Goal: Information Seeking & Learning: Learn about a topic

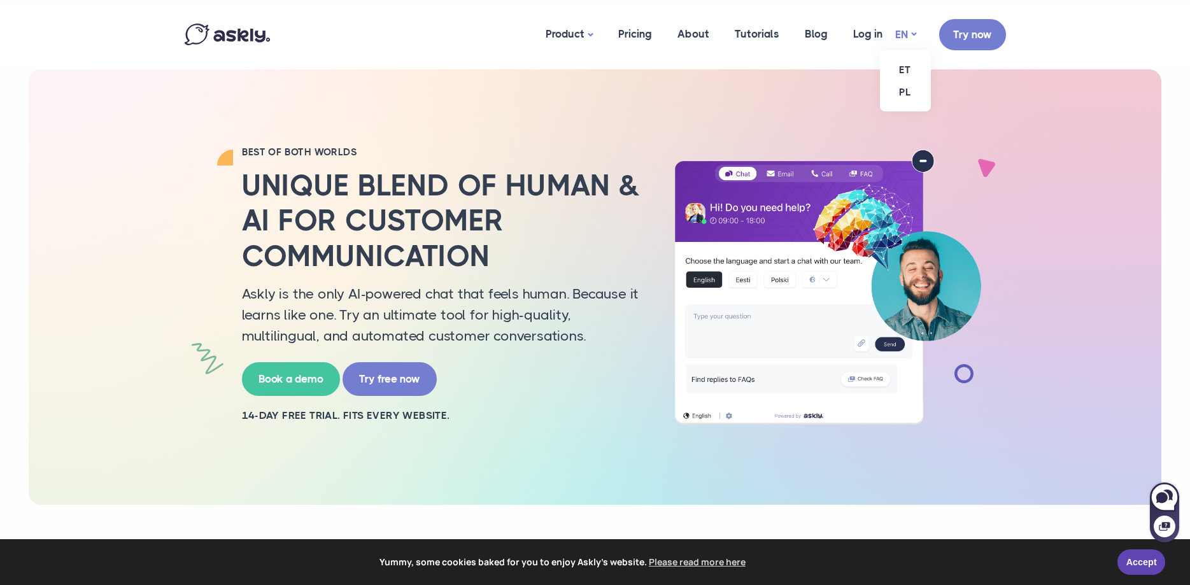
click at [913, 33] on link "EN" at bounding box center [905, 34] width 21 height 18
click at [911, 70] on link "ET" at bounding box center [905, 70] width 51 height 22
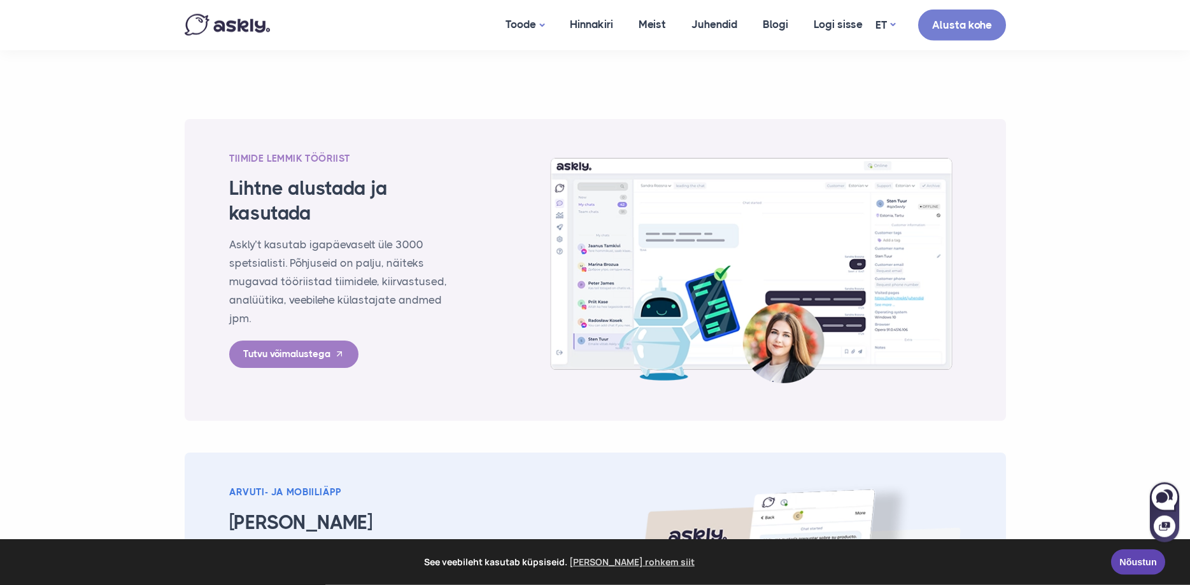
scroll to position [1688, 0]
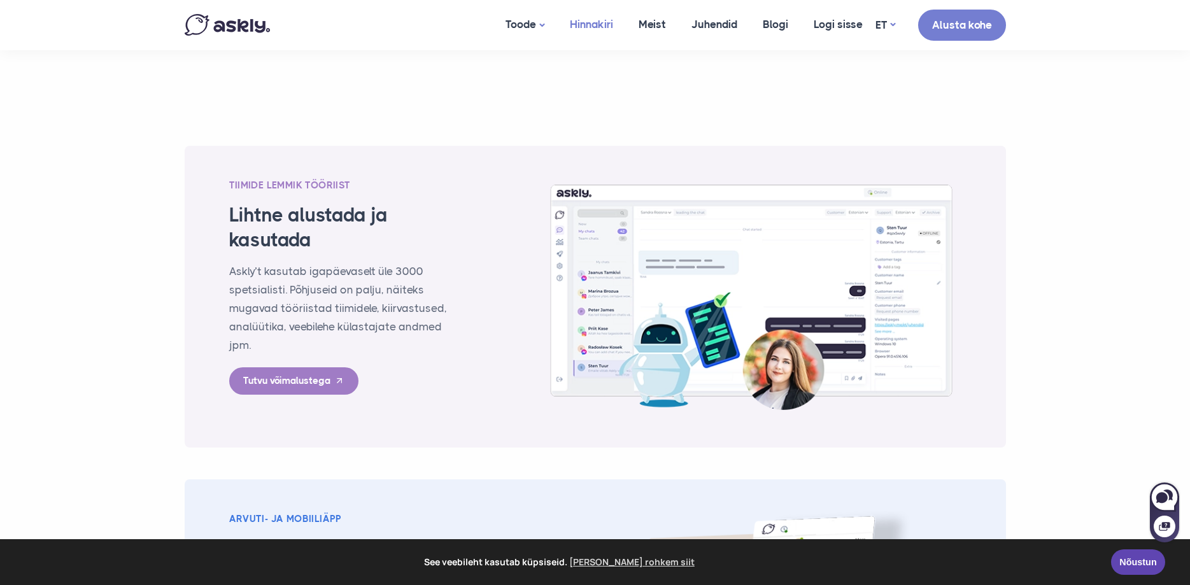
click at [580, 25] on link "Hinnakiri" at bounding box center [591, 24] width 69 height 49
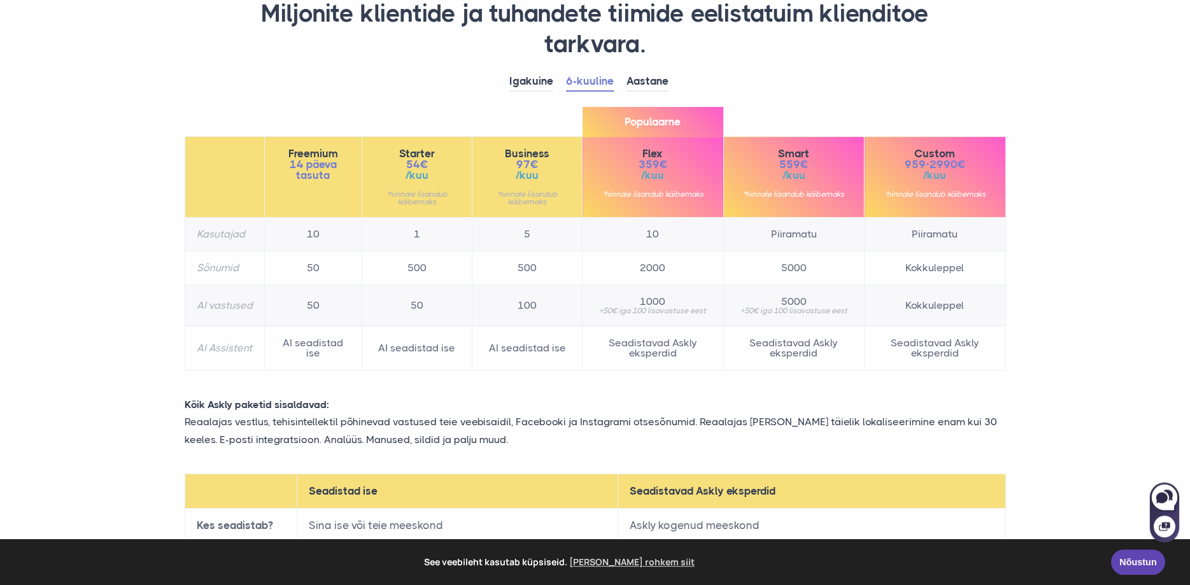
scroll to position [130, 0]
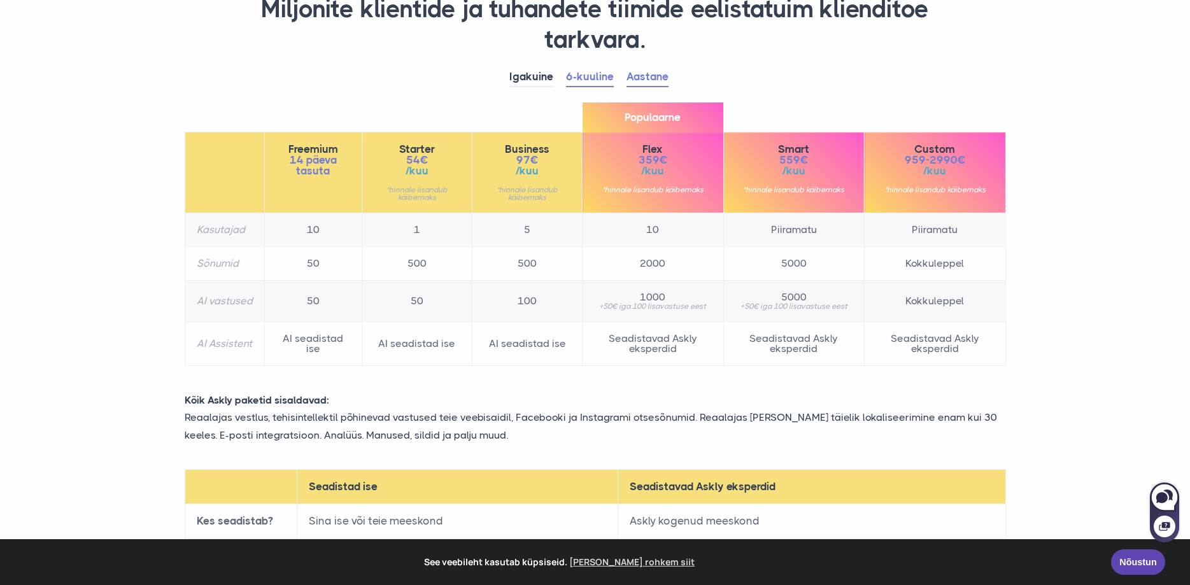
click at [642, 76] on link "Aastane" at bounding box center [647, 77] width 42 height 20
click at [591, 81] on link "6-kuuline" at bounding box center [590, 77] width 48 height 20
click at [544, 81] on link "Igakuine" at bounding box center [531, 77] width 44 height 20
click at [581, 83] on link "6-kuuline" at bounding box center [590, 77] width 48 height 20
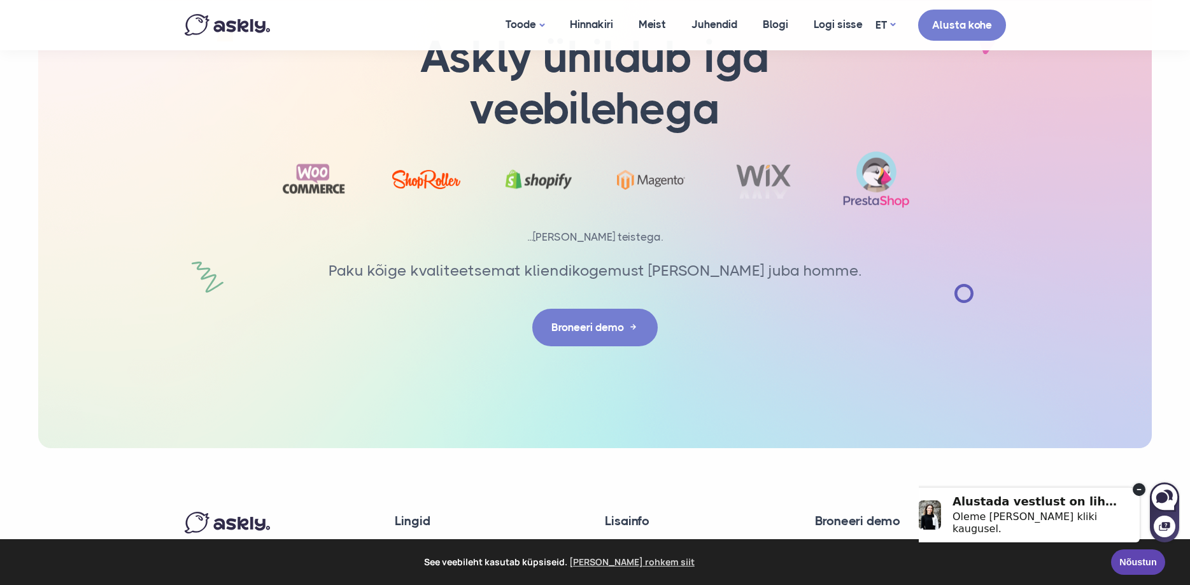
scroll to position [2103, 0]
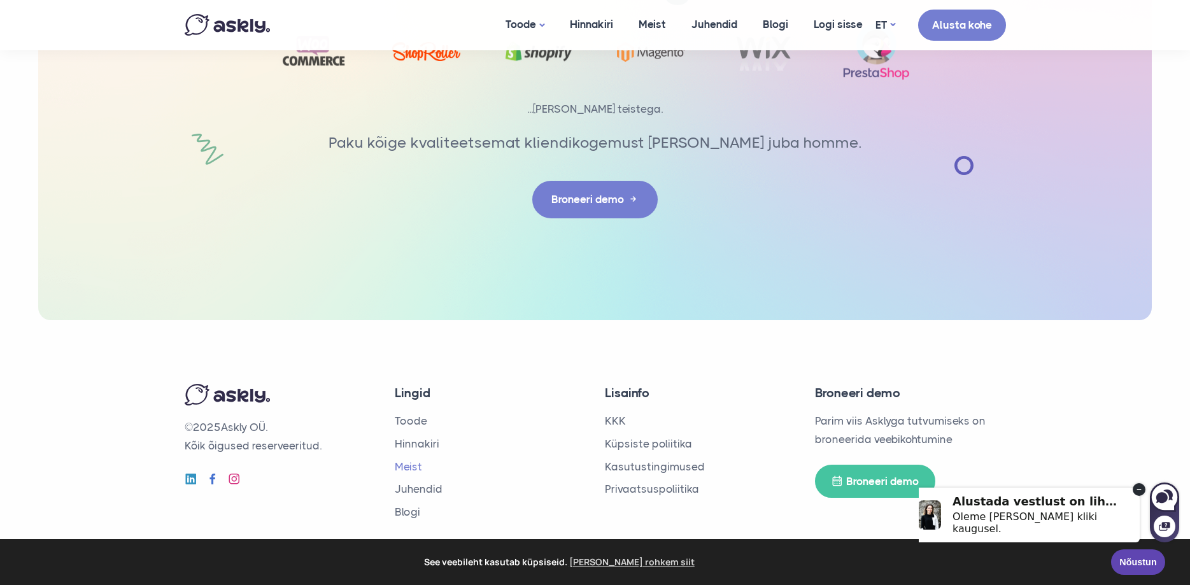
click at [418, 472] on link "Meist" at bounding box center [408, 466] width 27 height 13
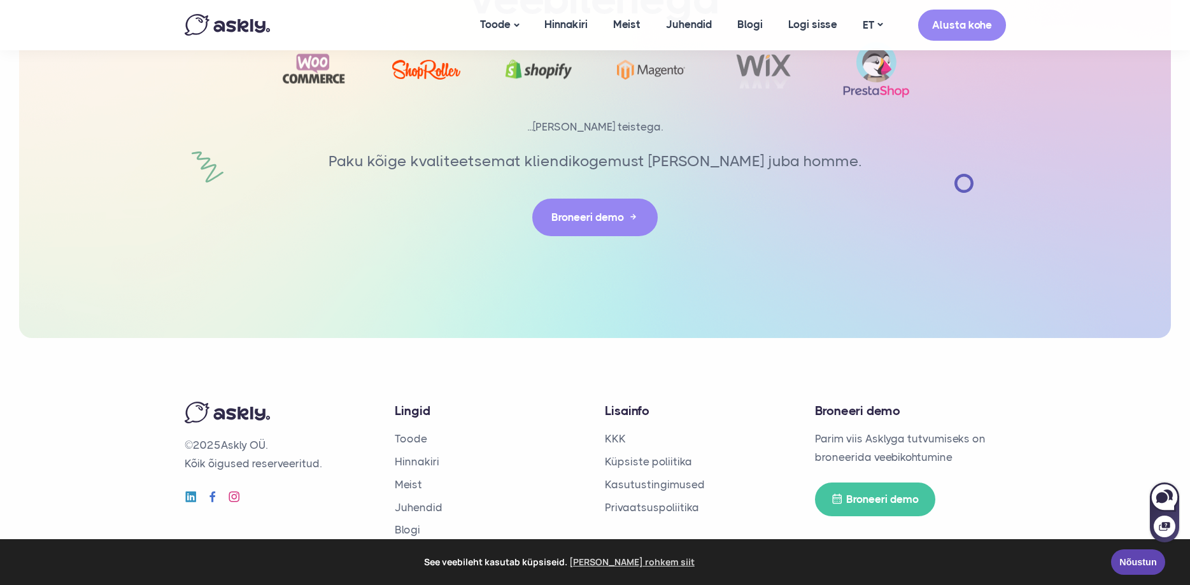
scroll to position [2864, 0]
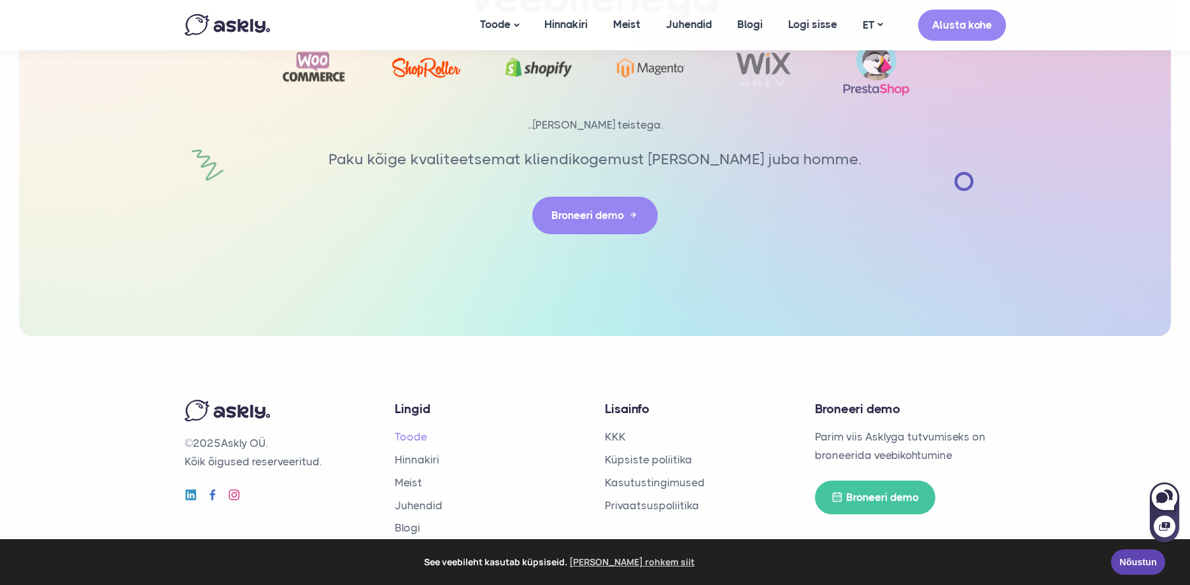
click at [411, 430] on link "Toode" at bounding box center [411, 436] width 32 height 13
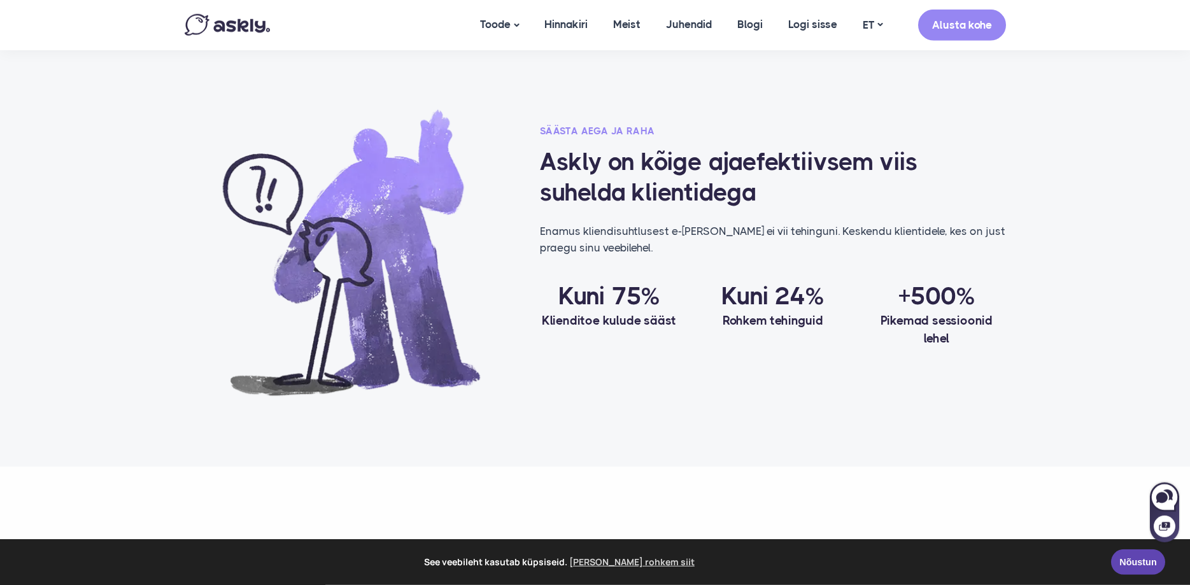
scroll to position [779, 0]
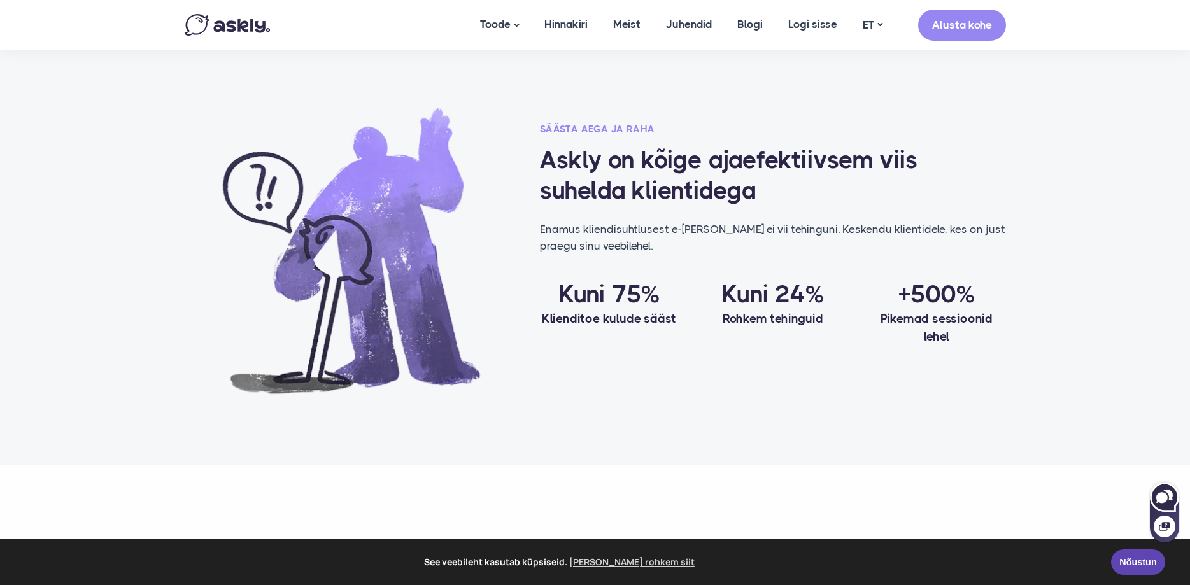
click at [1165, 497] on icon at bounding box center [1161, 497] width 11 height 11
select select "**"
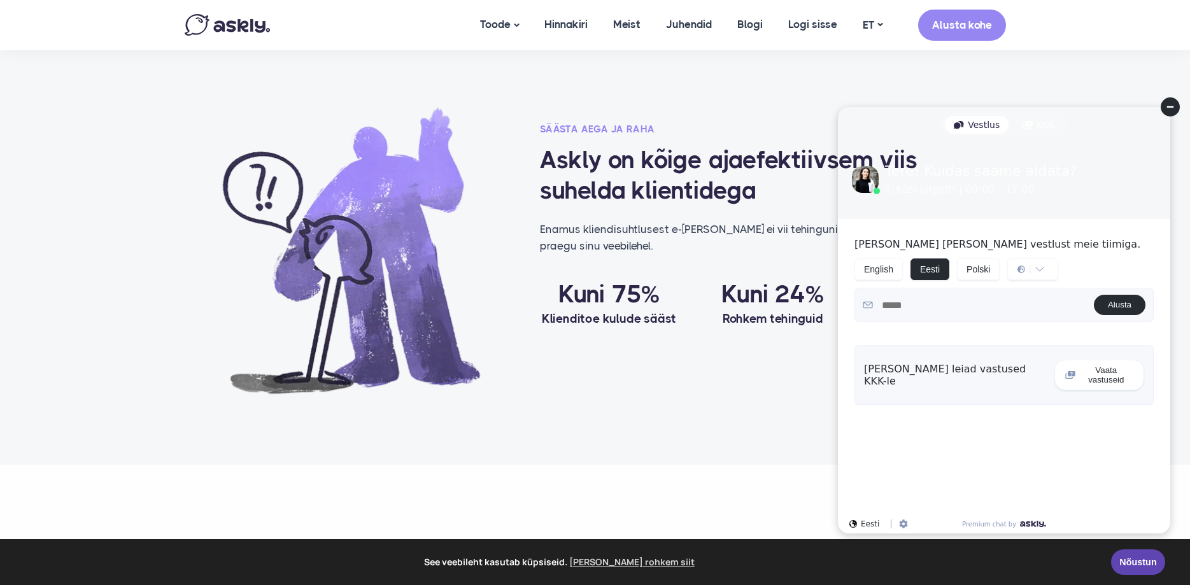
click at [1175, 108] on circle at bounding box center [1170, 106] width 19 height 19
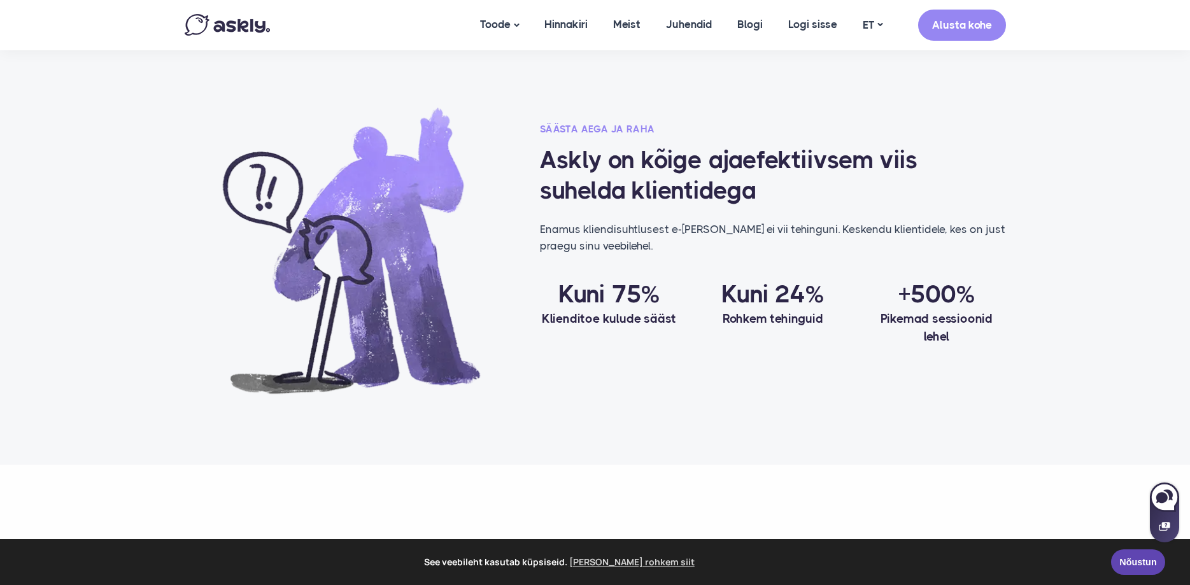
click at [1168, 529] on icon at bounding box center [1164, 526] width 11 height 11
select select "**"
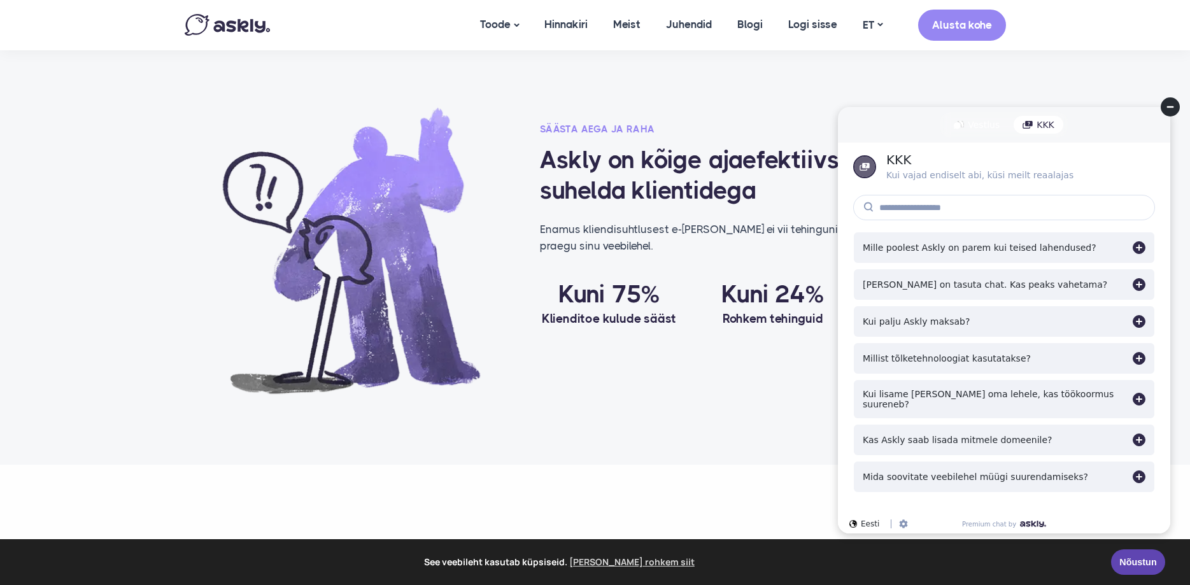
click at [1031, 251] on div "Mille poolest Askly on parem kui teised lahendused?" at bounding box center [980, 248] width 234 height 10
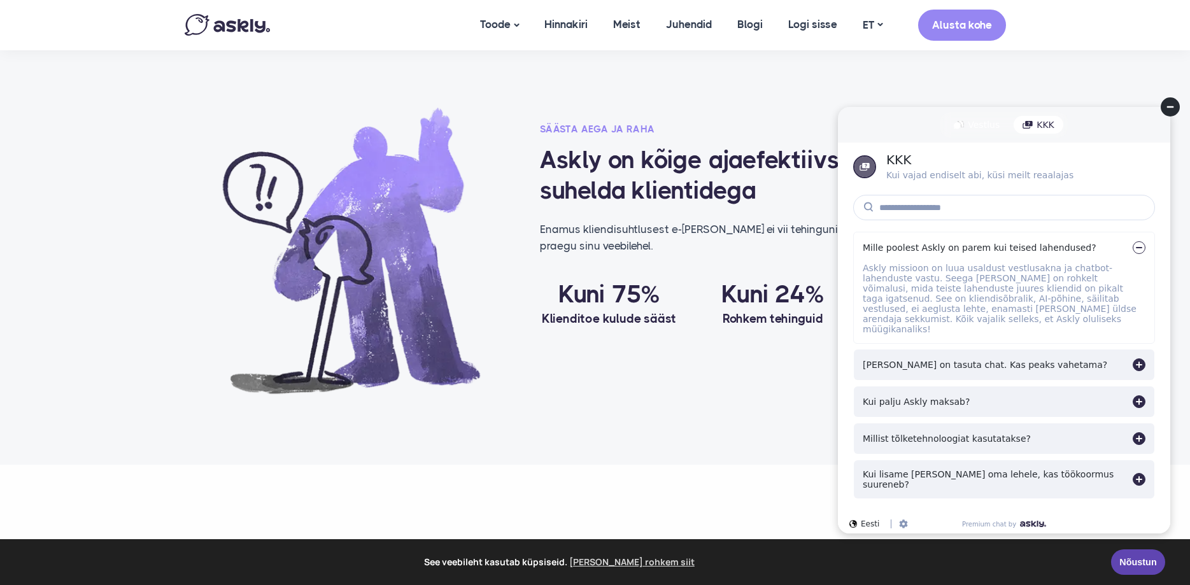
click at [938, 360] on div "[PERSON_NAME] on tasuta chat. Kas peaks vahetama?" at bounding box center [985, 365] width 244 height 10
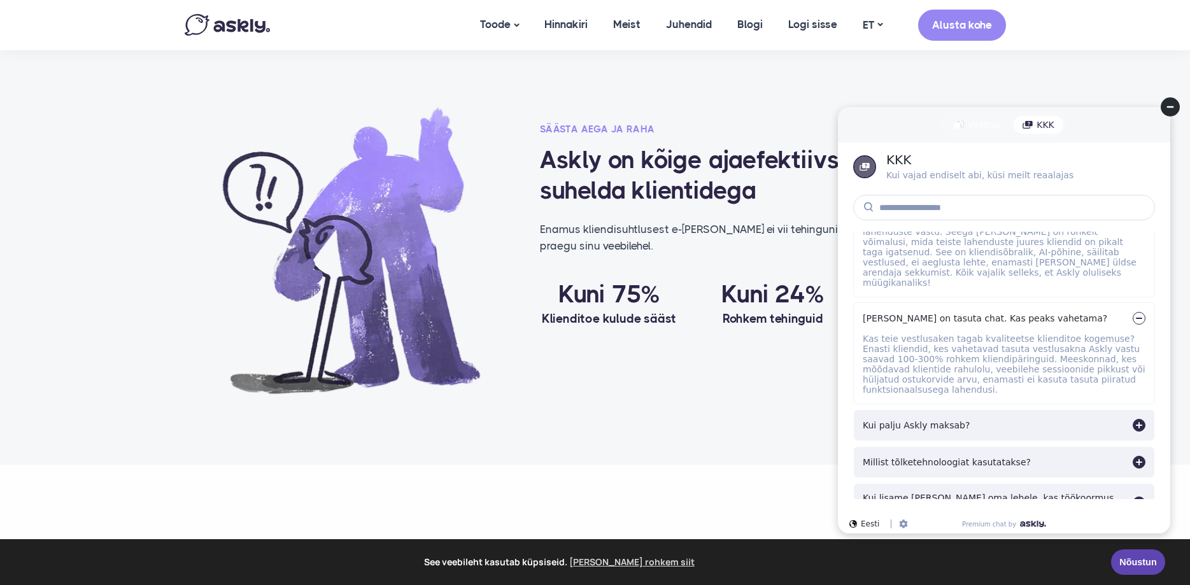
scroll to position [65, 0]
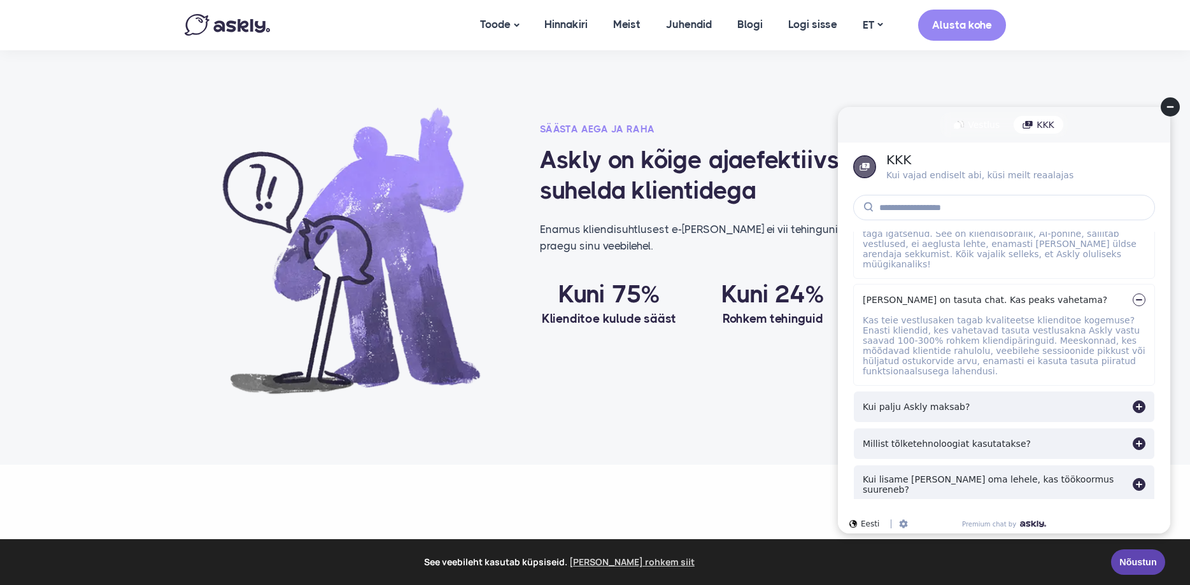
click at [878, 399] on div "Kui palju Askly maksab?" at bounding box center [1004, 407] width 300 height 31
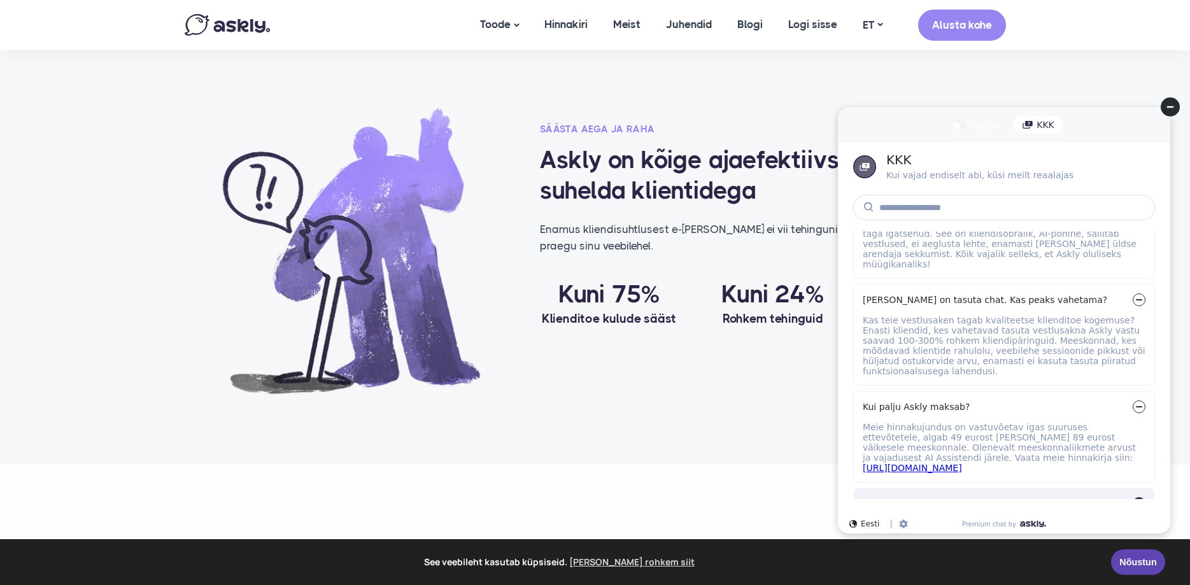
scroll to position [130, 0]
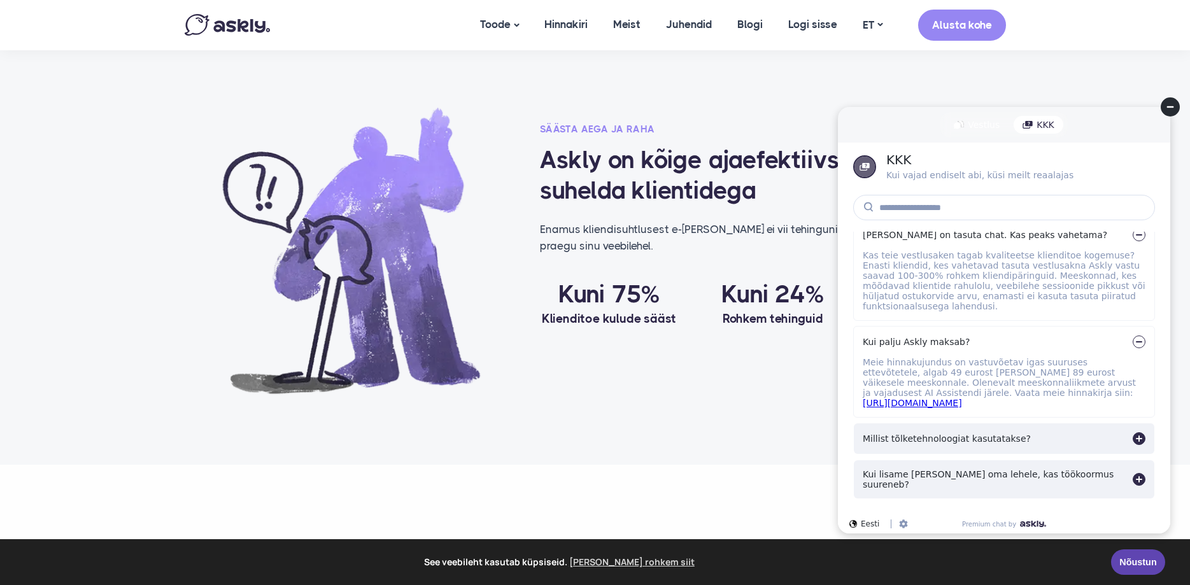
click at [918, 434] on div "Millist tõlketehnoloogiat kasutatakse?" at bounding box center [947, 439] width 168 height 10
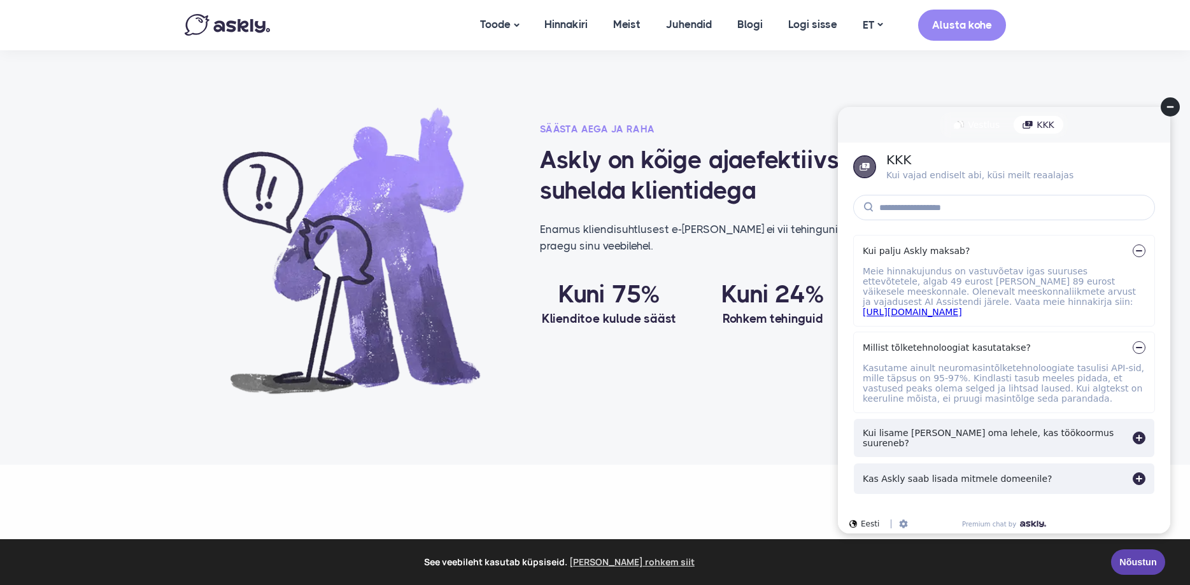
scroll to position [232, 0]
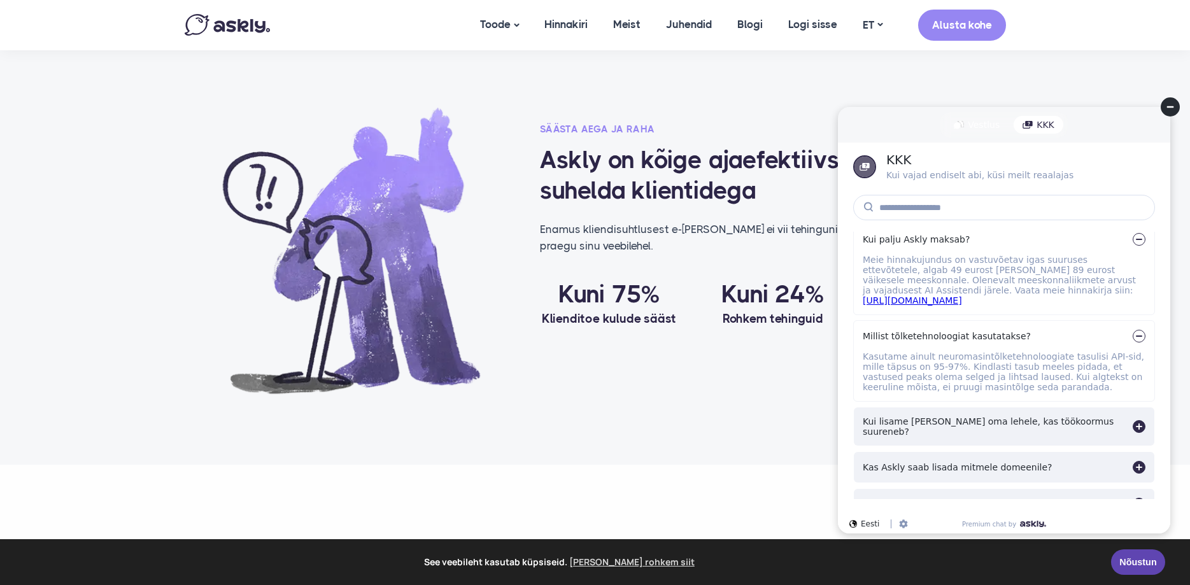
click at [911, 416] on div "Kui lisame [PERSON_NAME] oma lehele, kas töökoormus suureneb?" at bounding box center [998, 426] width 270 height 20
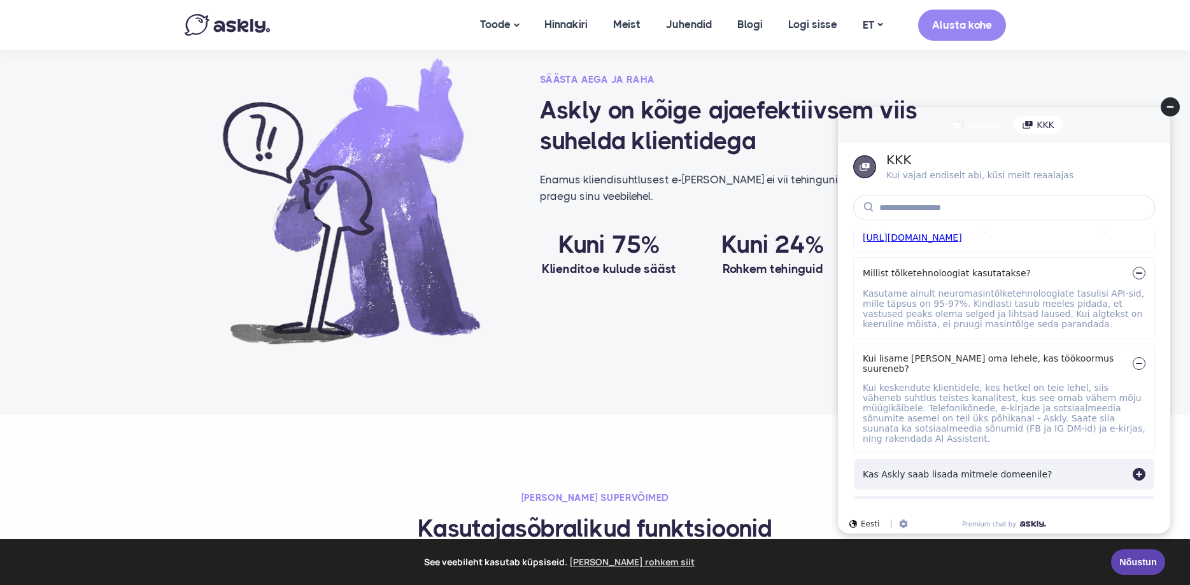
scroll to position [844, 0]
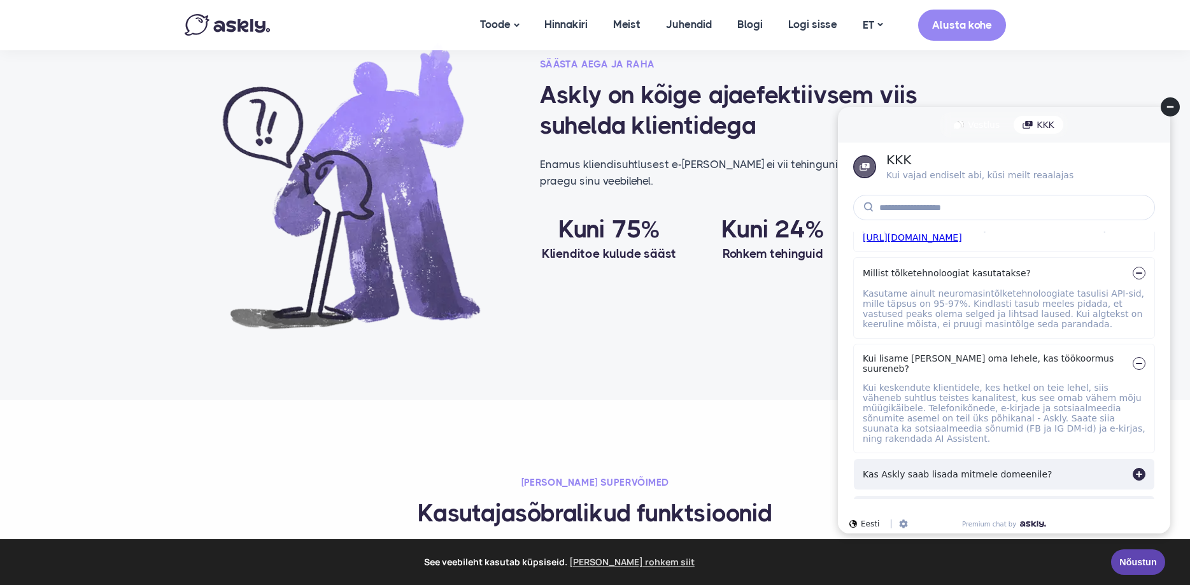
click at [990, 459] on div "Kas Askly saab lisada mitmele domeenile?" at bounding box center [1004, 474] width 300 height 31
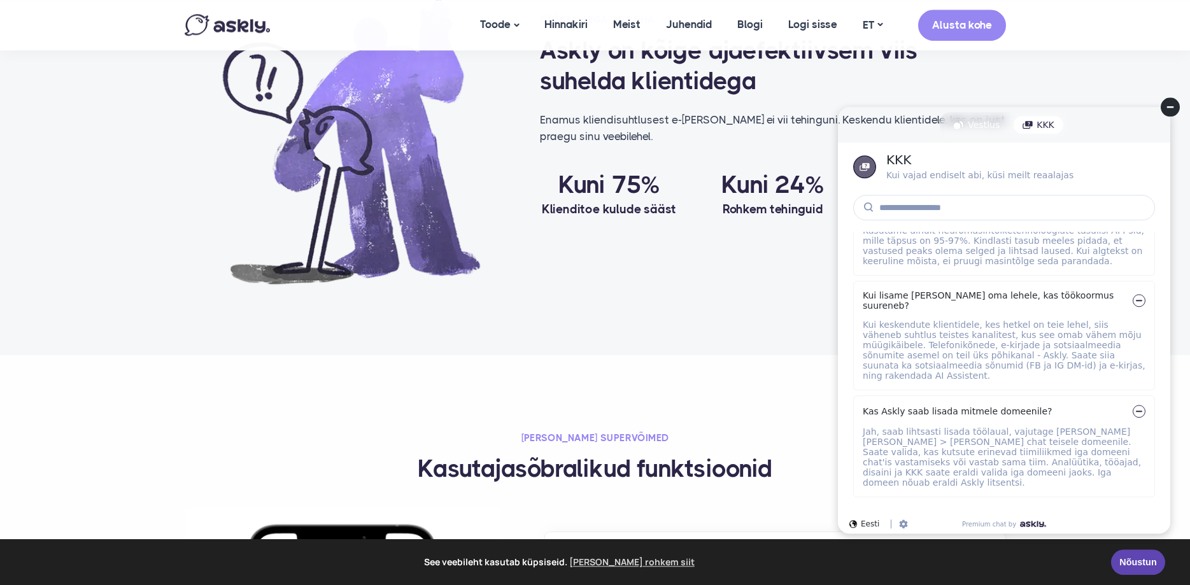
scroll to position [974, 0]
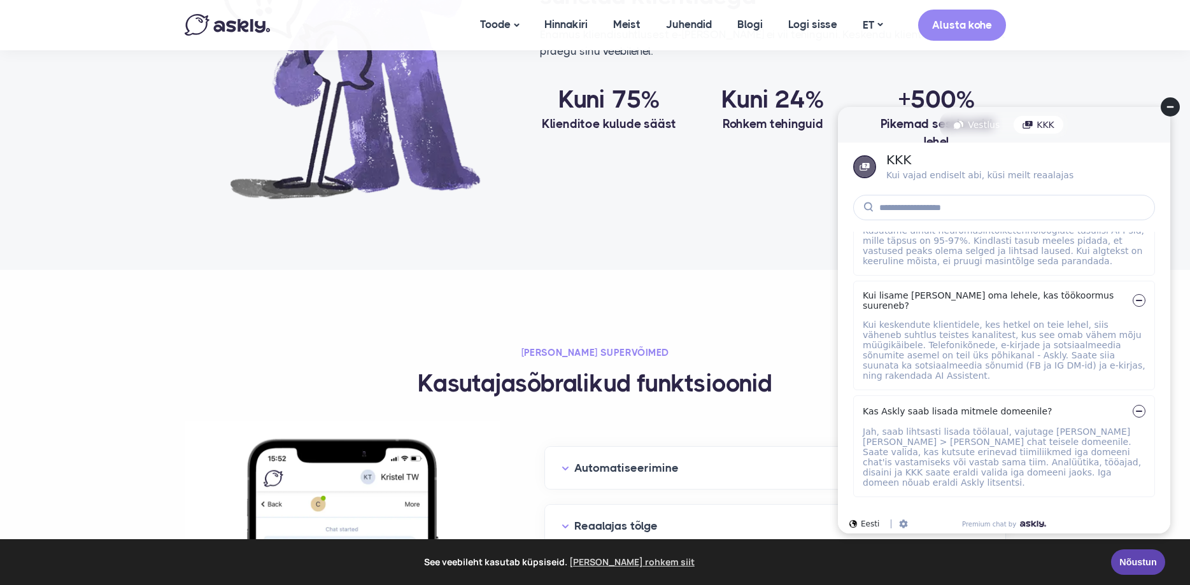
click at [992, 513] on div "Mida soovitate veebilehel müügi suurendamiseks?" at bounding box center [975, 518] width 225 height 10
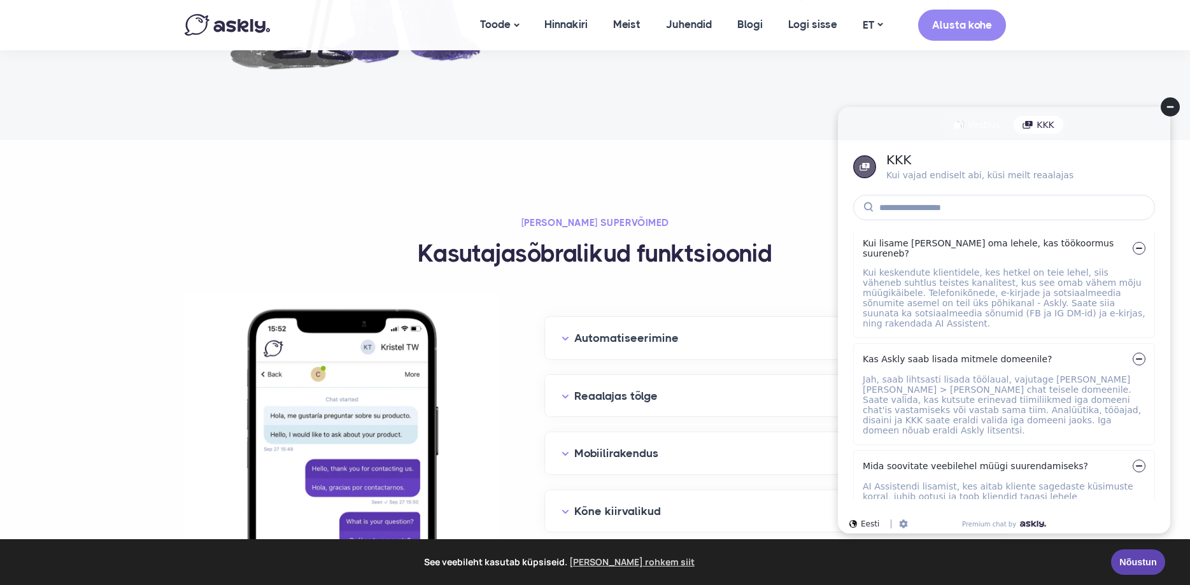
scroll to position [1299, 0]
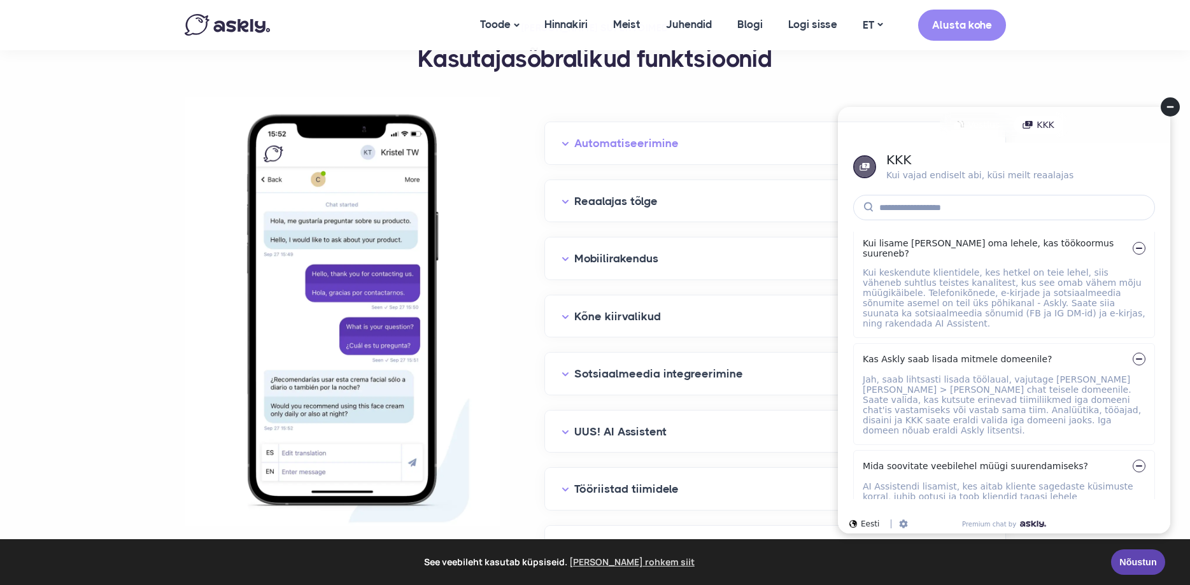
click at [612, 145] on button "Automatiseerimine" at bounding box center [774, 144] width 427 height 20
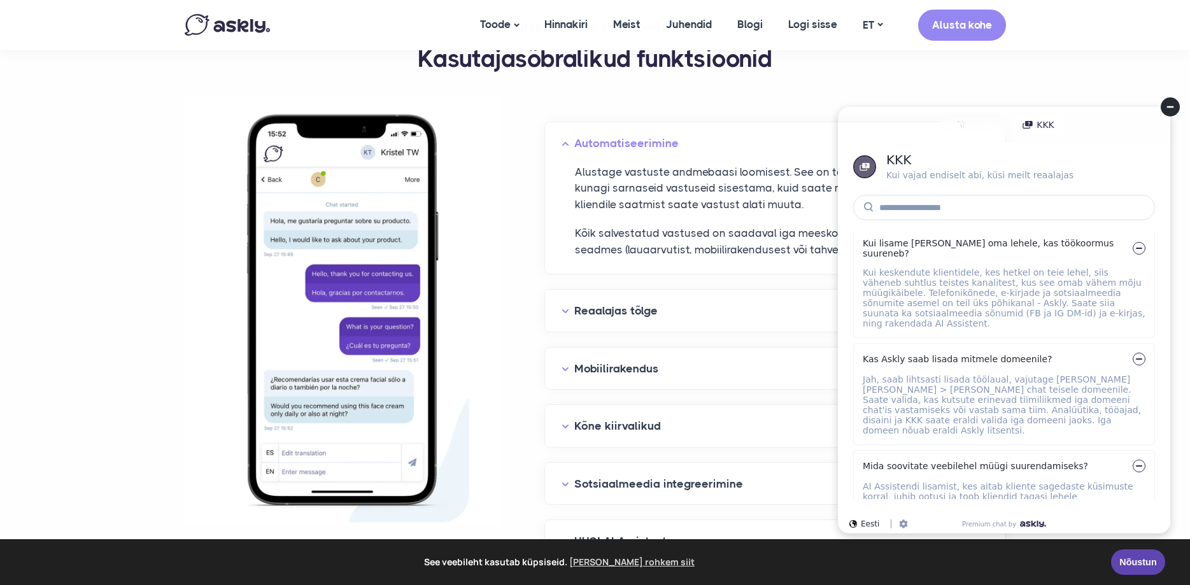
click at [1169, 105] on circle at bounding box center [1170, 106] width 19 height 19
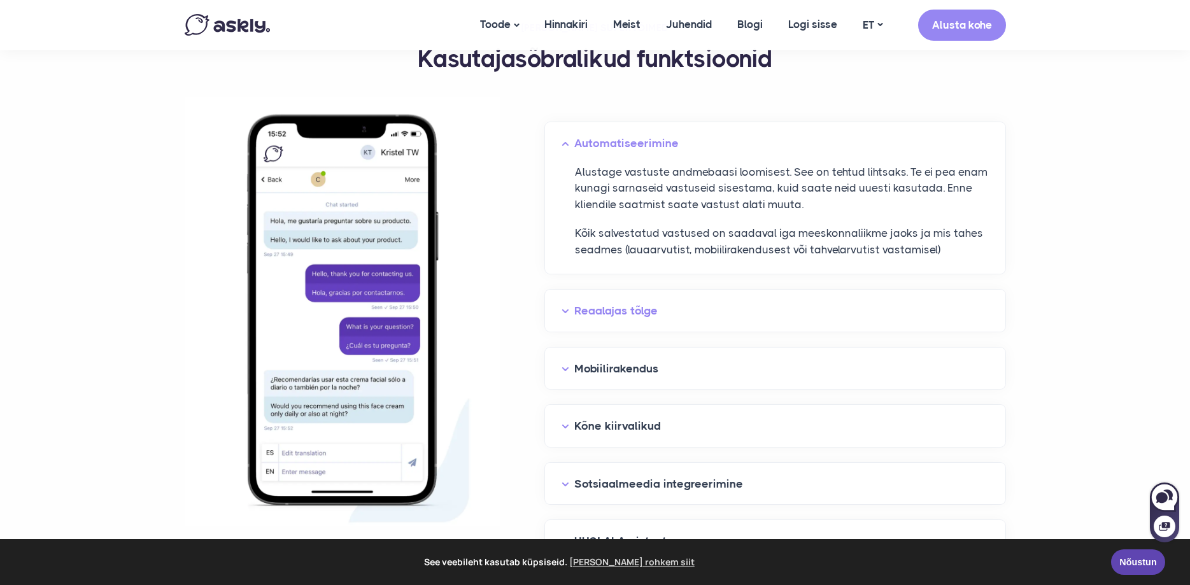
click at [614, 315] on button "Reaalajas tõlge" at bounding box center [774, 311] width 427 height 20
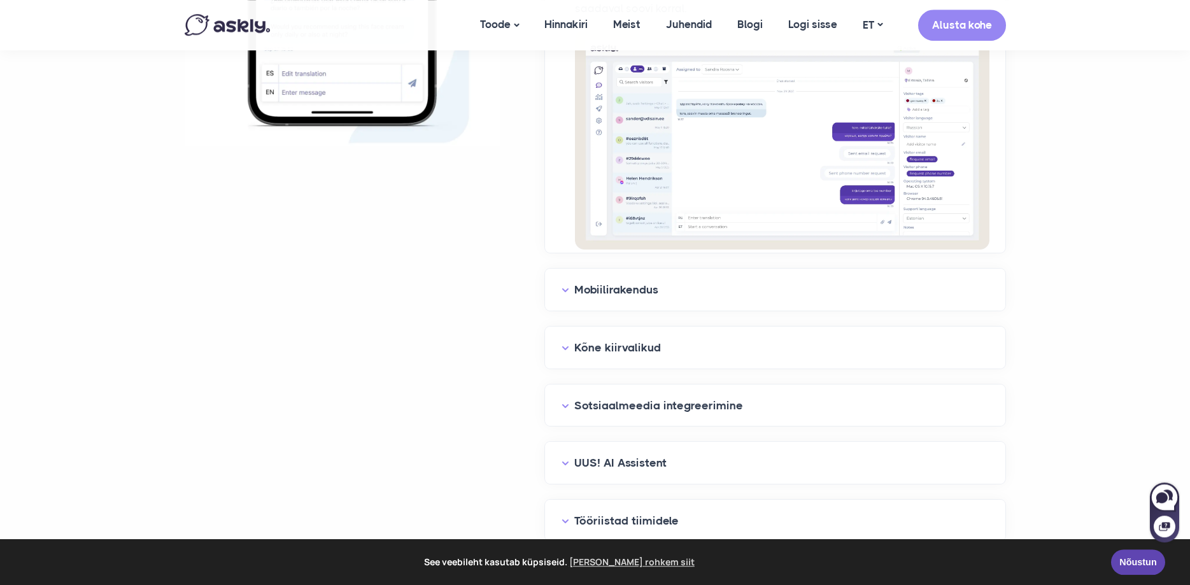
scroll to position [1688, 0]
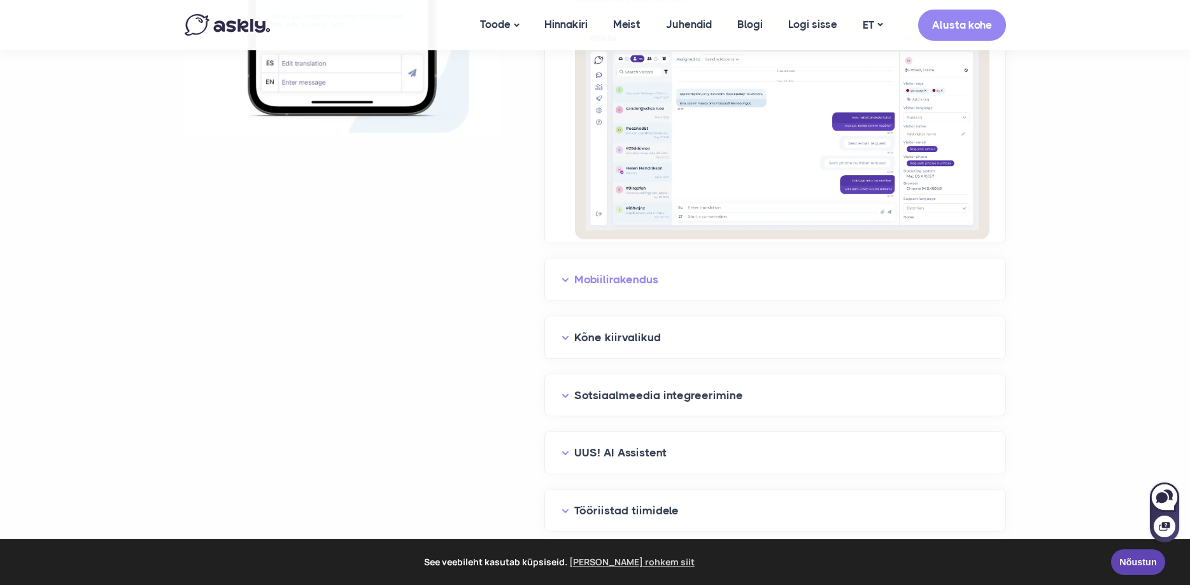
click at [584, 284] on button "Mobiilirakendus" at bounding box center [774, 280] width 427 height 20
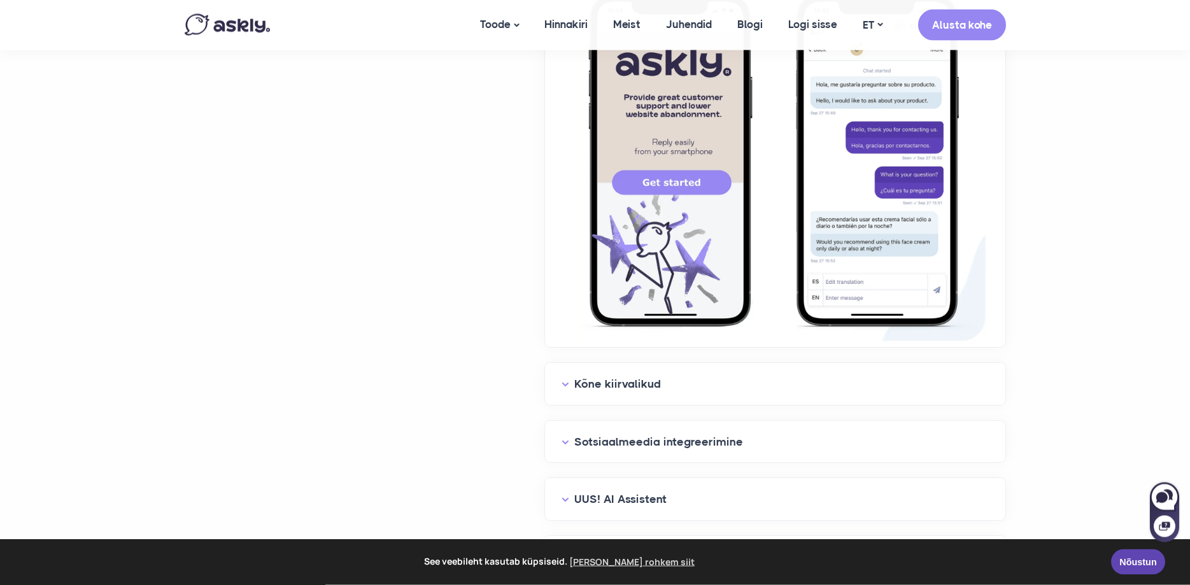
scroll to position [2078, 0]
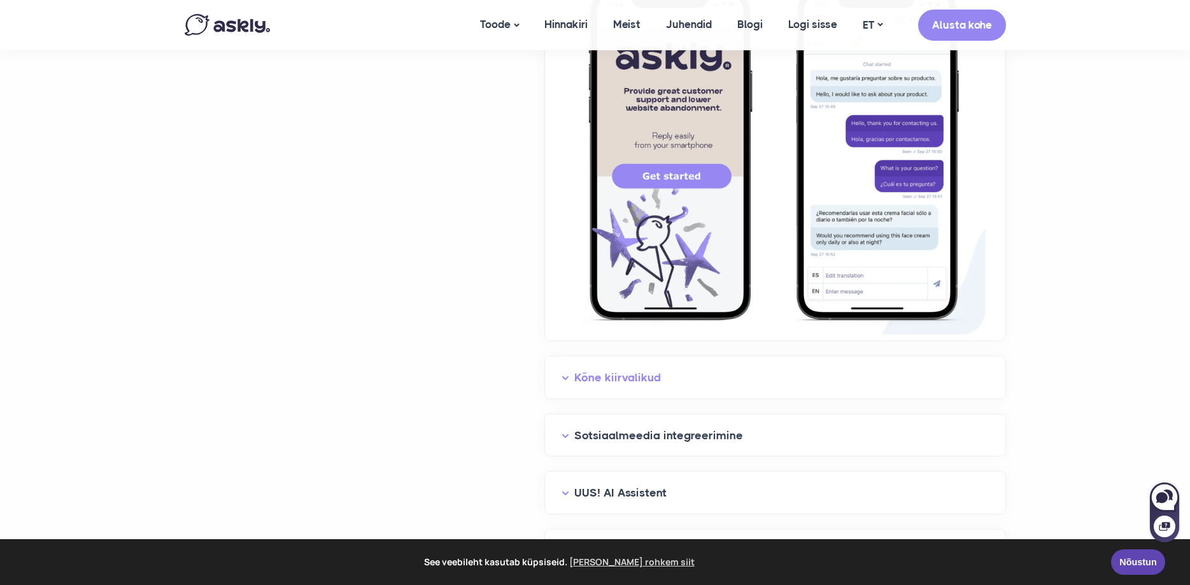
click at [609, 372] on button "Kõne kiirvalikud" at bounding box center [774, 378] width 427 height 20
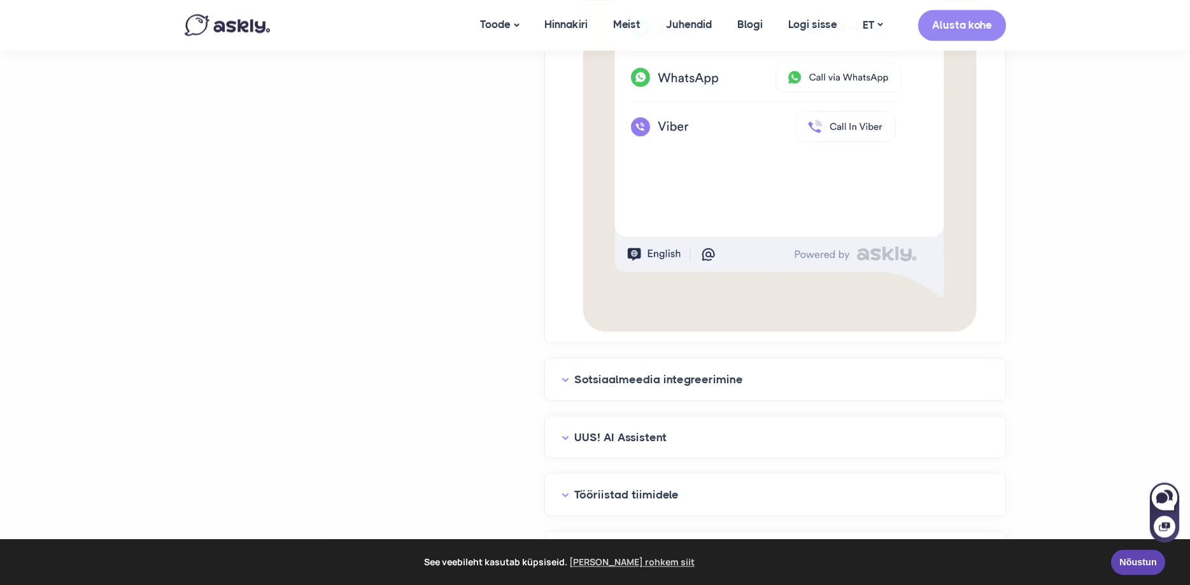
scroll to position [2727, 0]
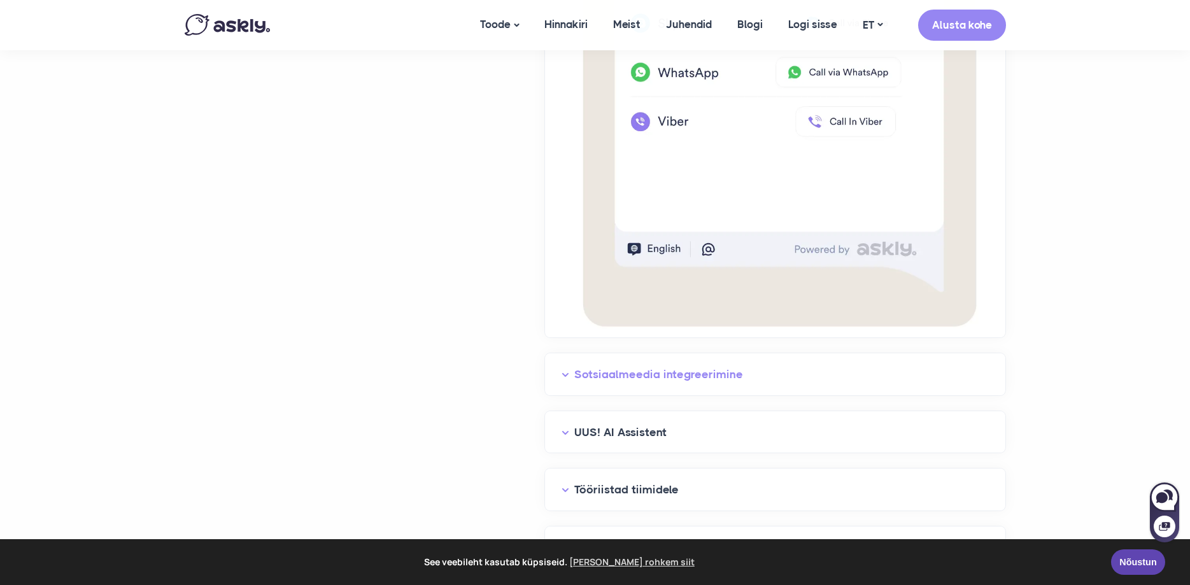
click at [635, 375] on button "Sotsiaalmeedia integreerimine" at bounding box center [774, 375] width 427 height 20
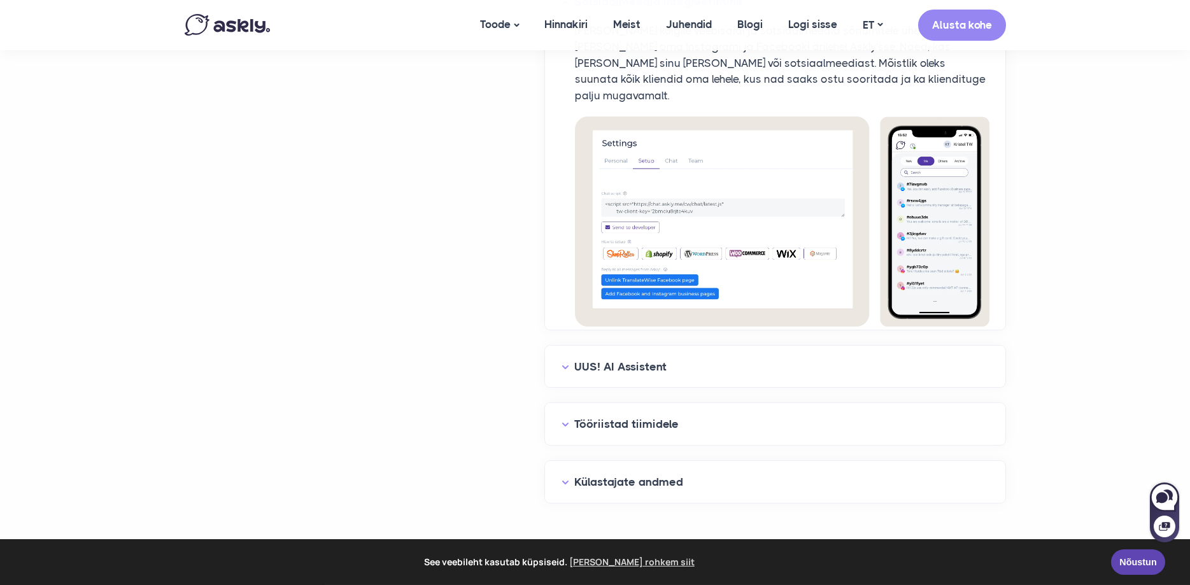
scroll to position [3182, 0]
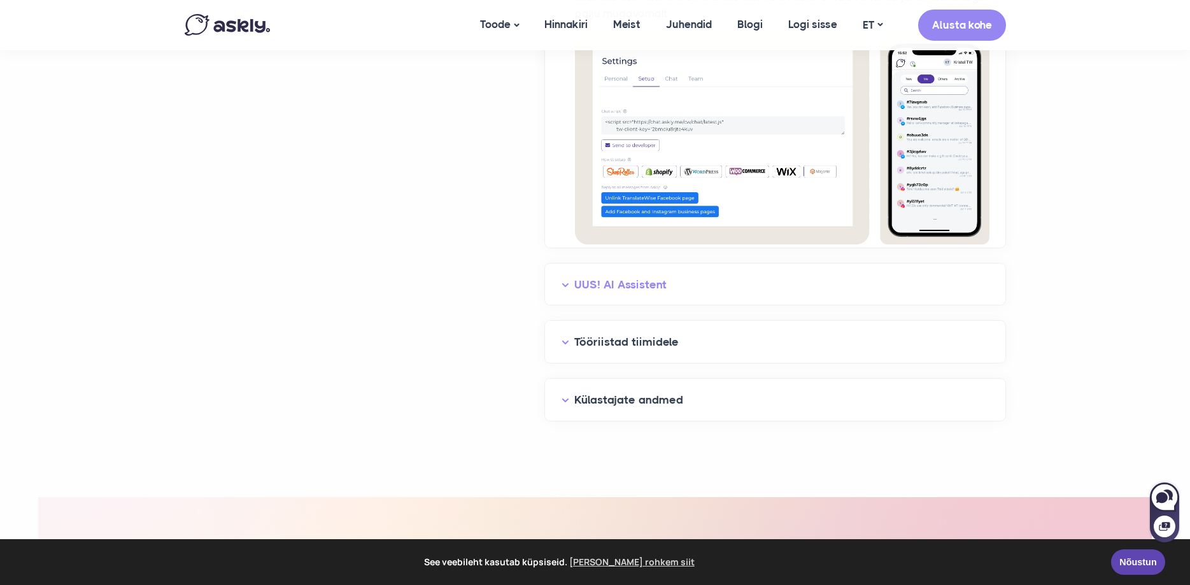
click at [638, 275] on button "UUS! AI Assistent" at bounding box center [774, 285] width 427 height 20
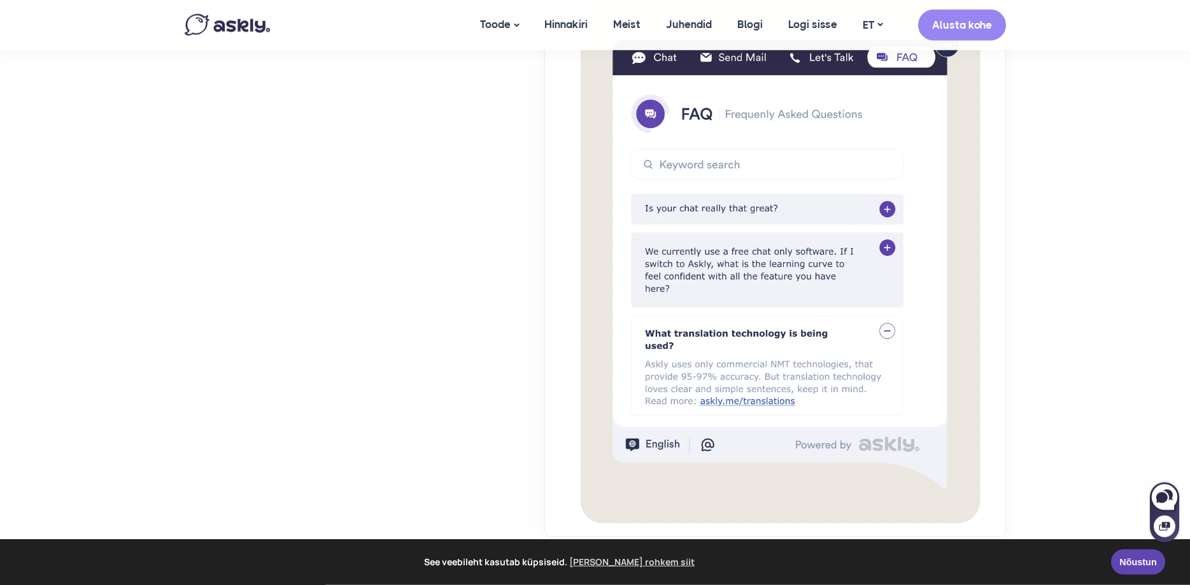
scroll to position [3766, 0]
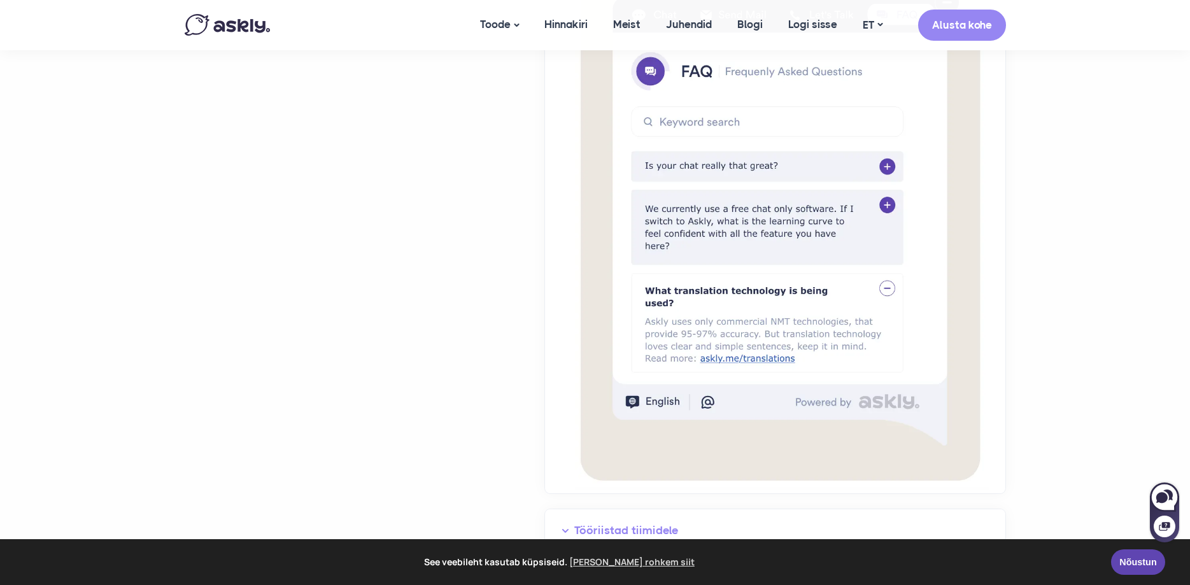
click at [657, 521] on button "Tööriistad tiimidele" at bounding box center [774, 531] width 427 height 20
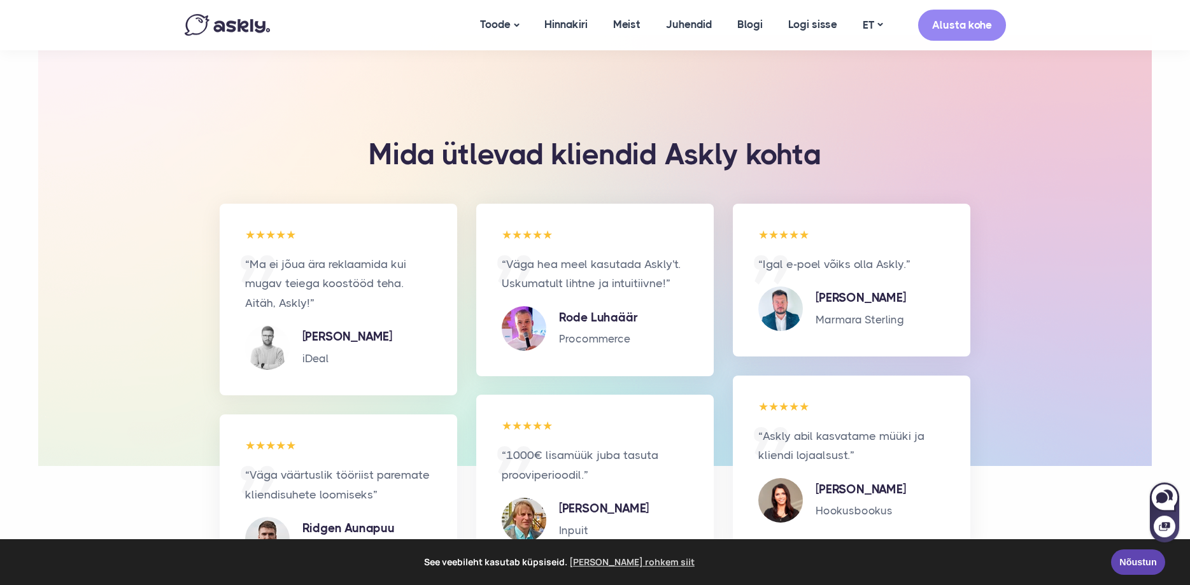
scroll to position [4935, 0]
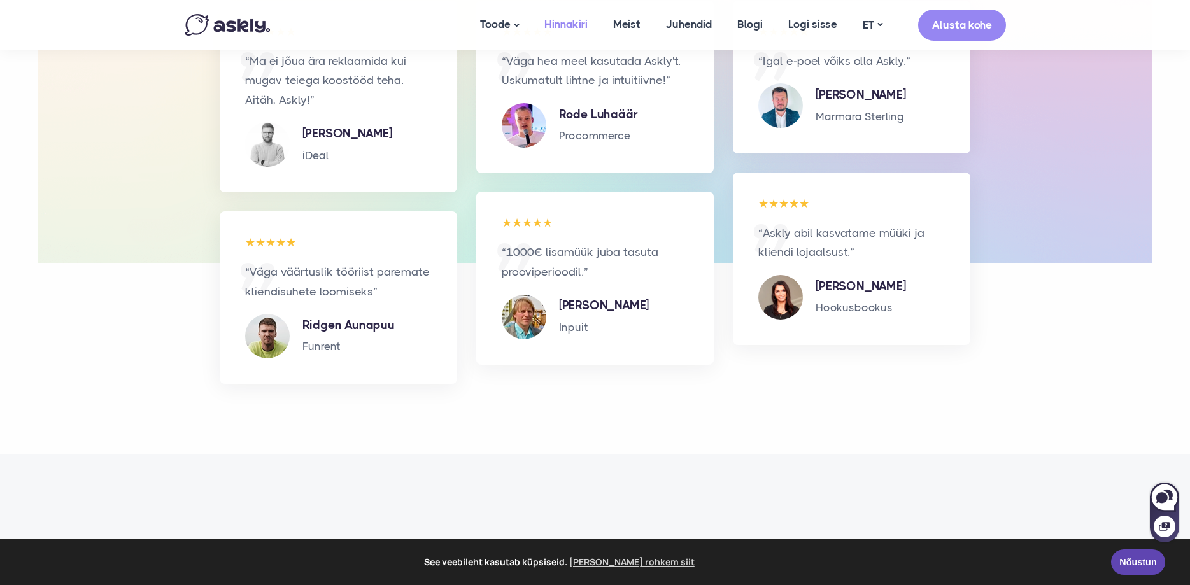
click at [579, 23] on link "Hinnakiri" at bounding box center [566, 24] width 69 height 49
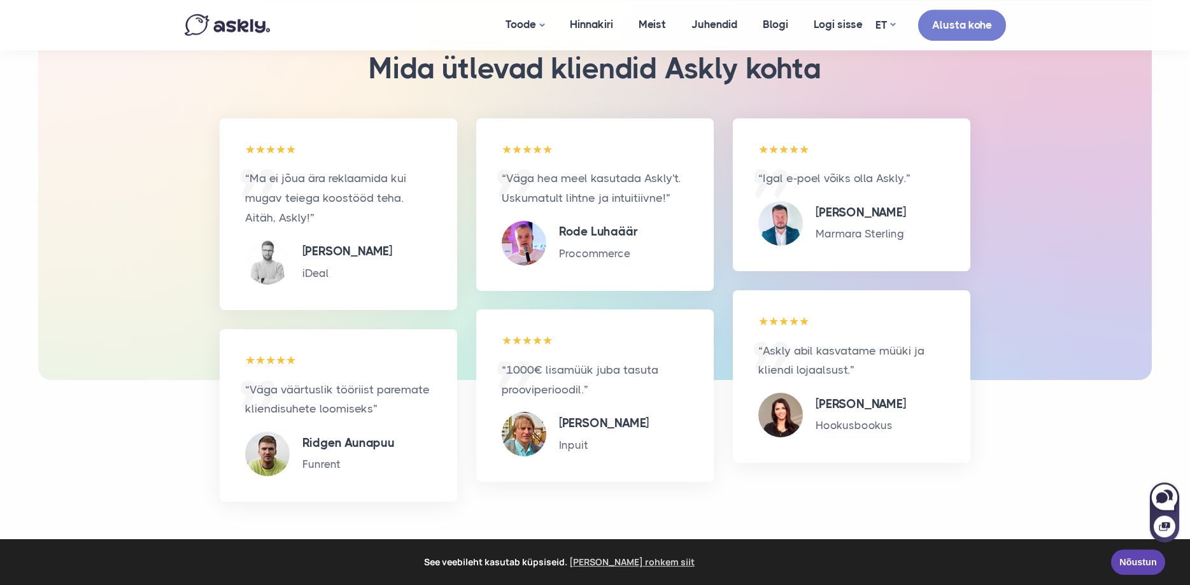
scroll to position [1494, 0]
